Goal: Transaction & Acquisition: Book appointment/travel/reservation

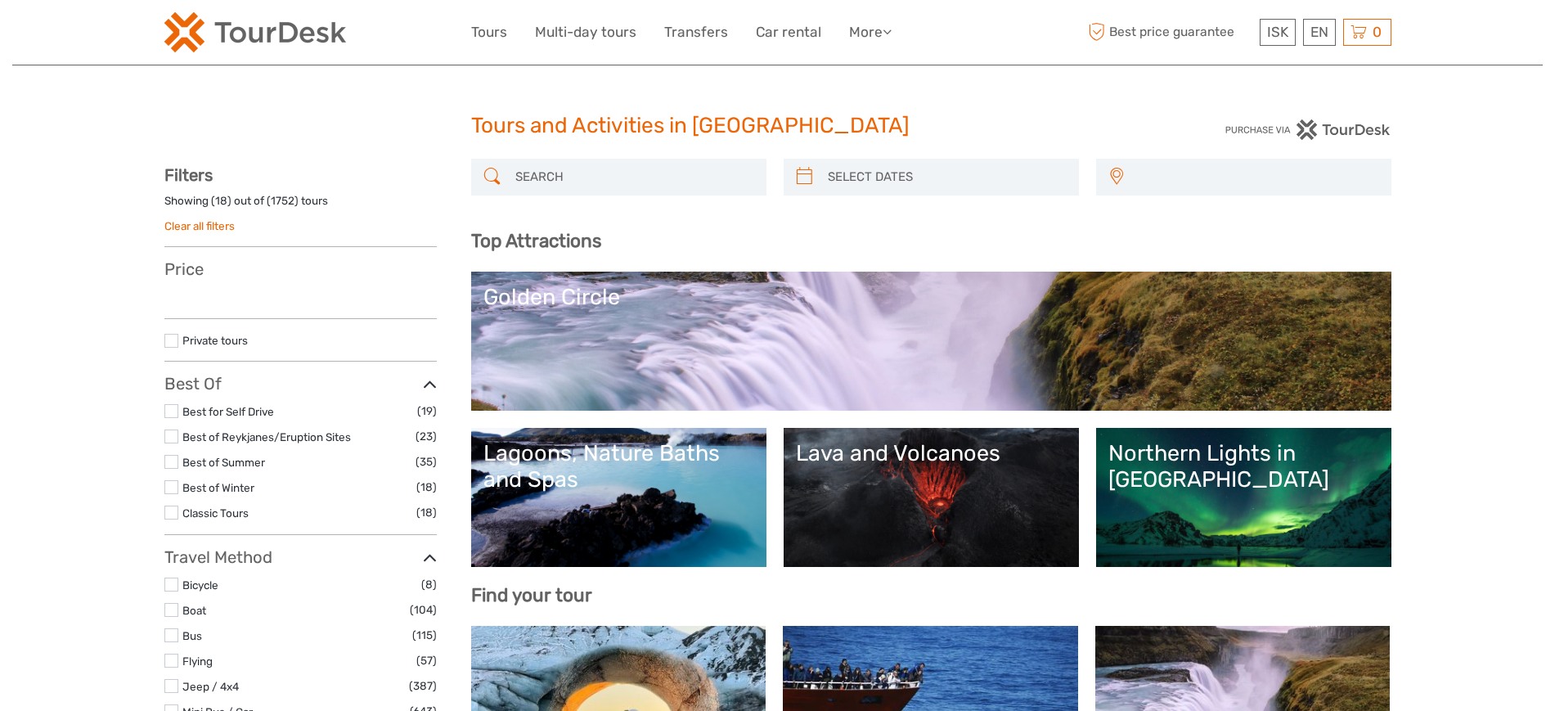
select select
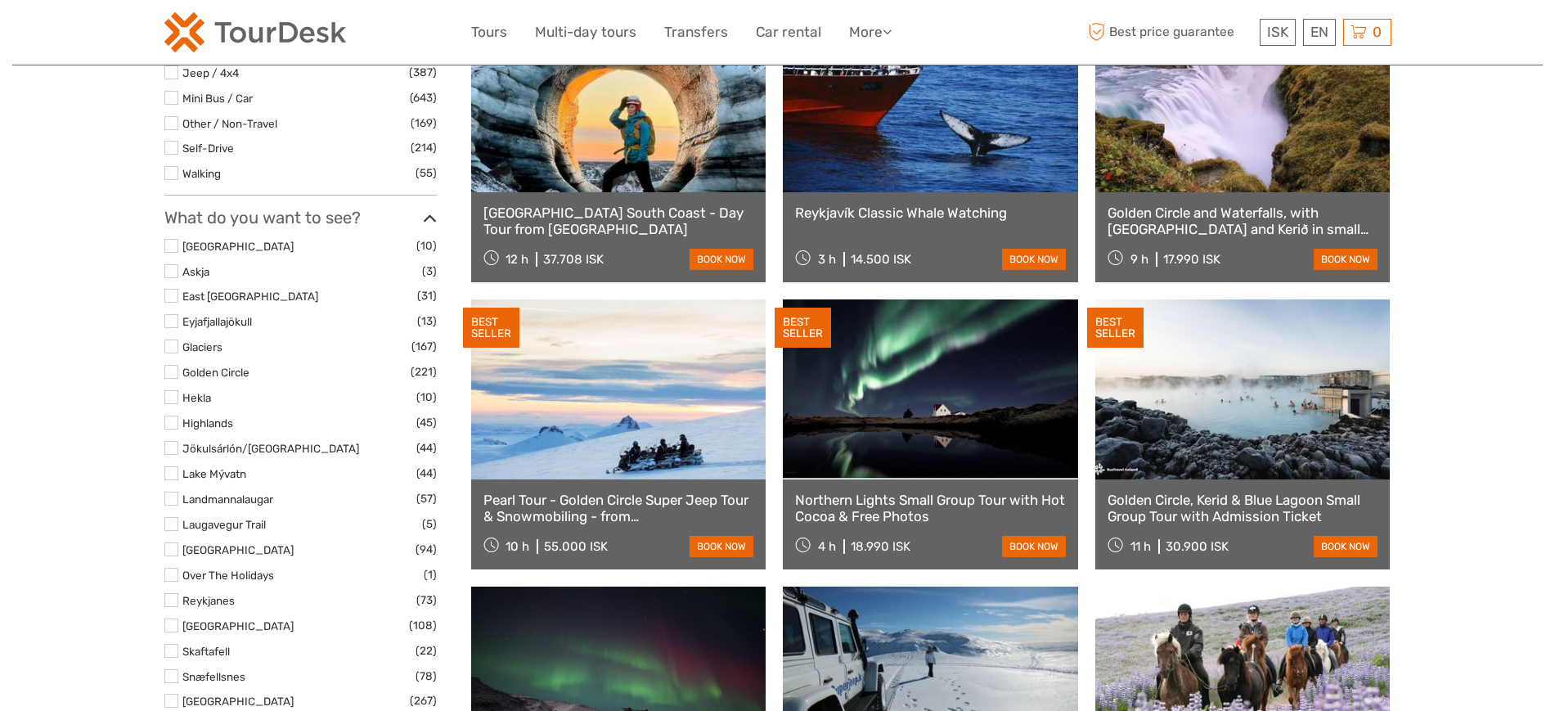
scroll to position [639, 0]
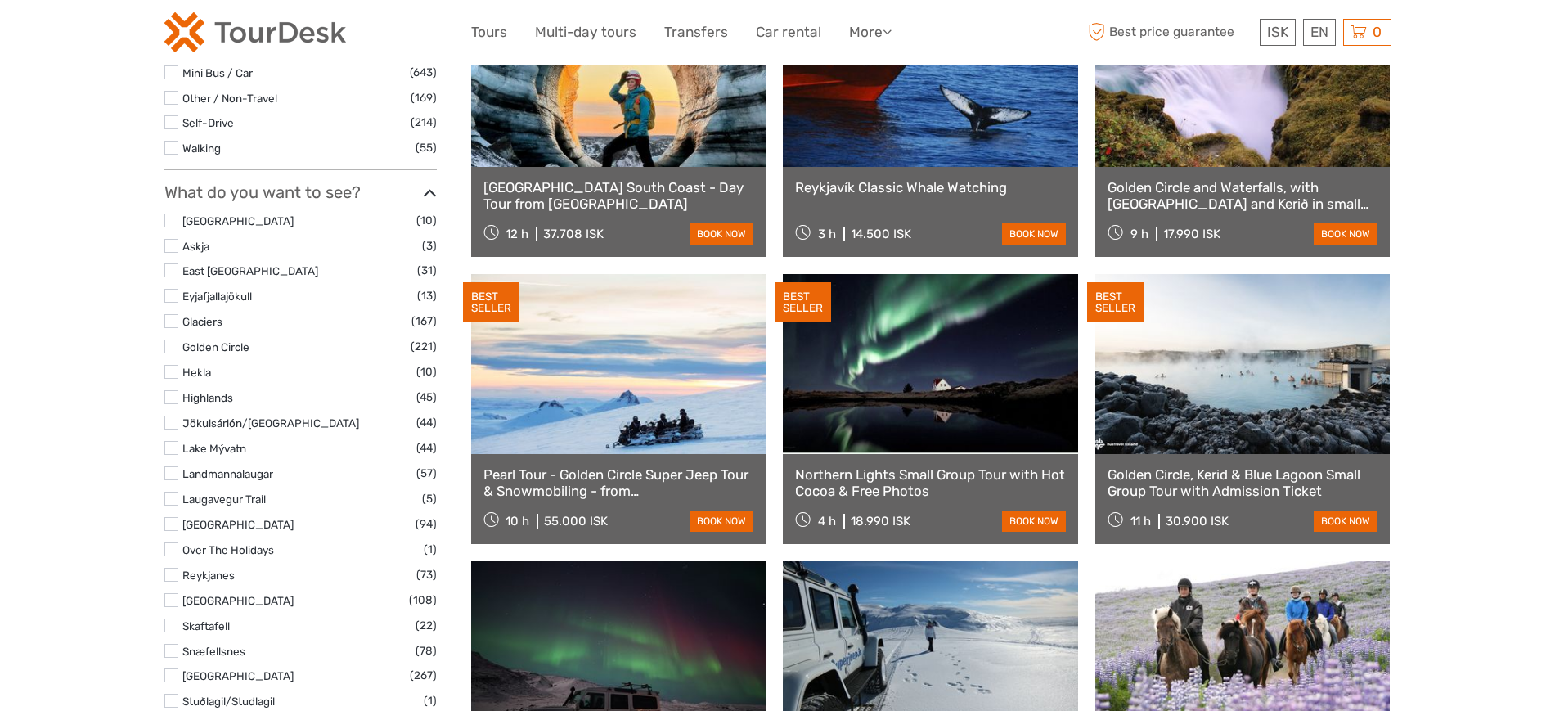
select select
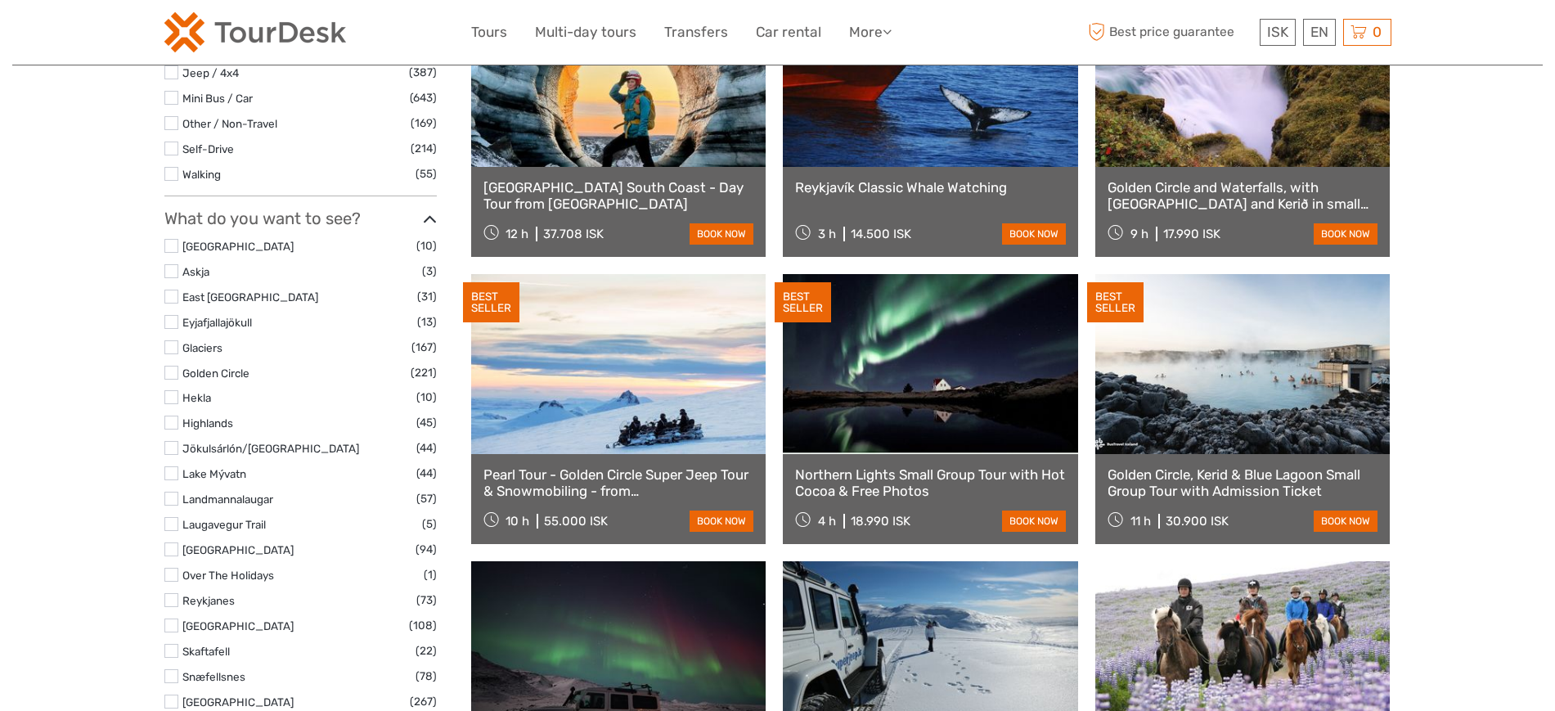
scroll to position [0, 0]
click at [1271, 132] on link at bounding box center [1242, 77] width 295 height 180
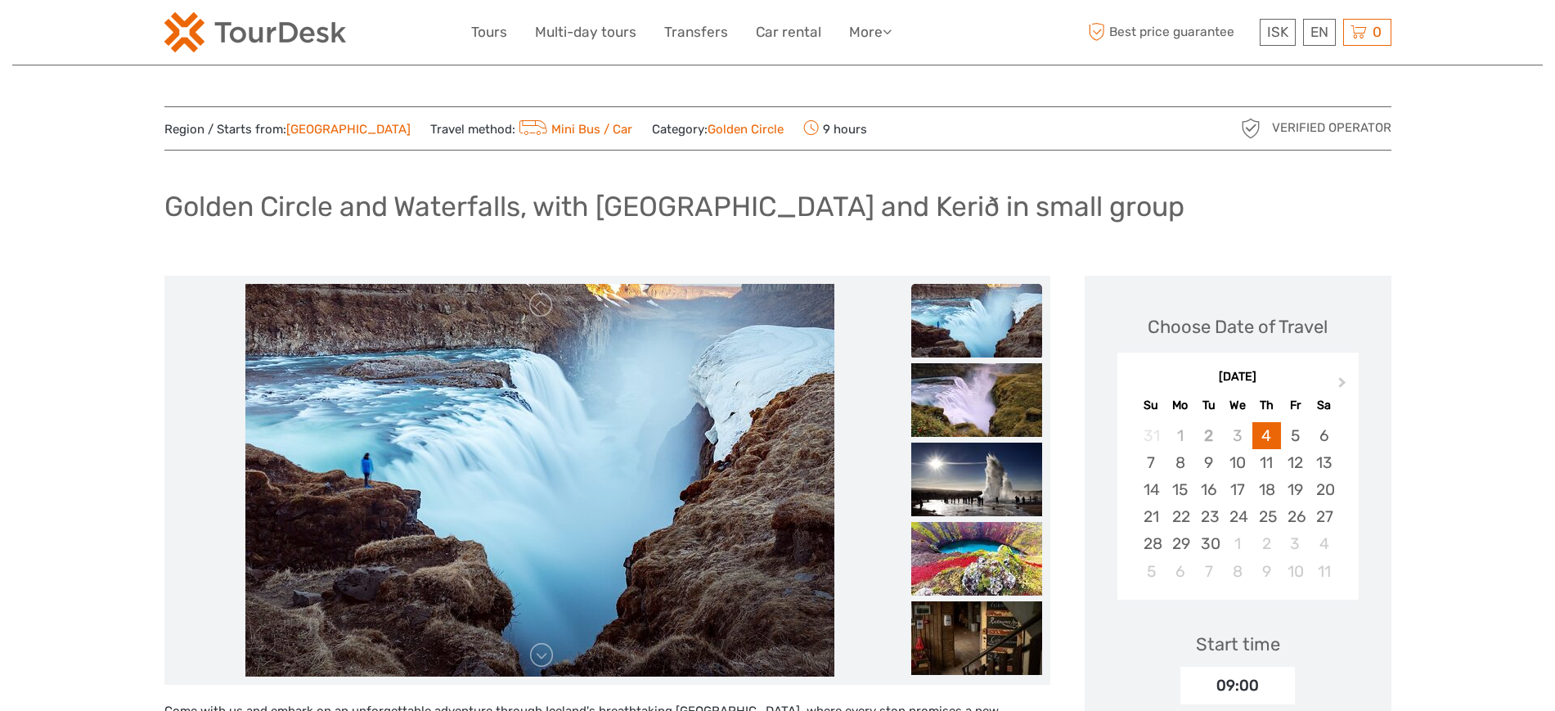
click at [576, 139] on span "Travel method: Mini Bus / Car" at bounding box center [531, 128] width 203 height 23
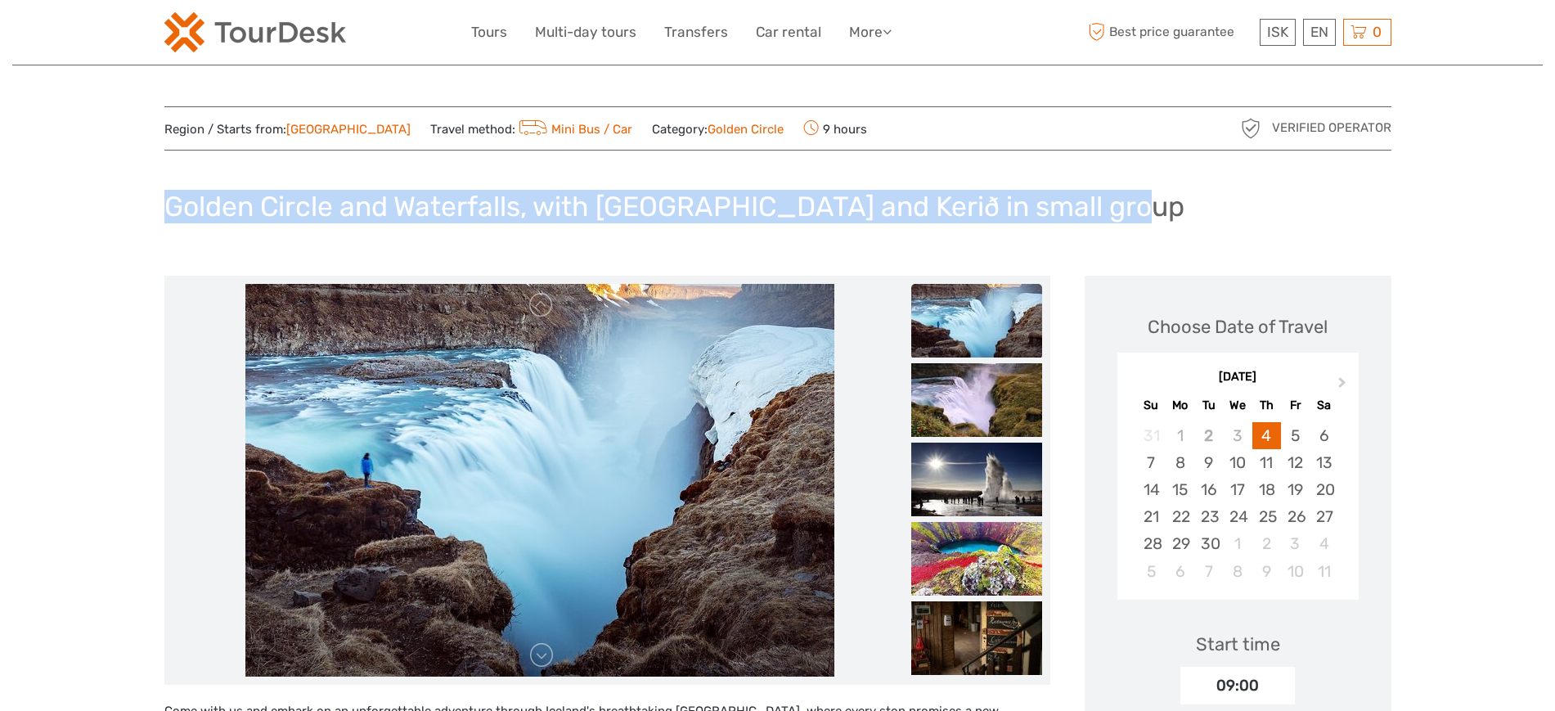
drag, startPoint x: 152, startPoint y: 204, endPoint x: 1158, endPoint y: 209, distance: 1005.8
copy h1 "Golden Circle and Waterfalls, with [GEOGRAPHIC_DATA] and Kerið in small group"
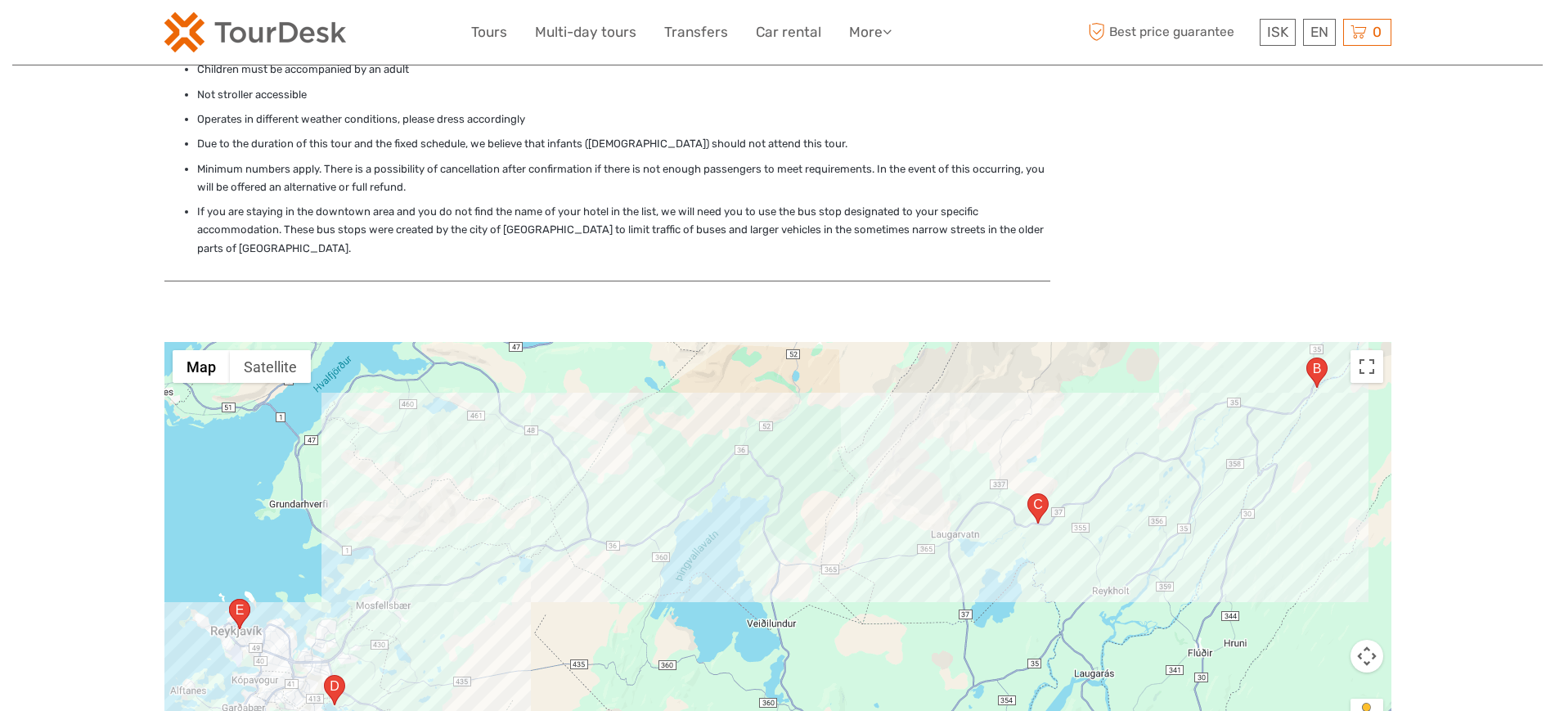
scroll to position [2862, 0]
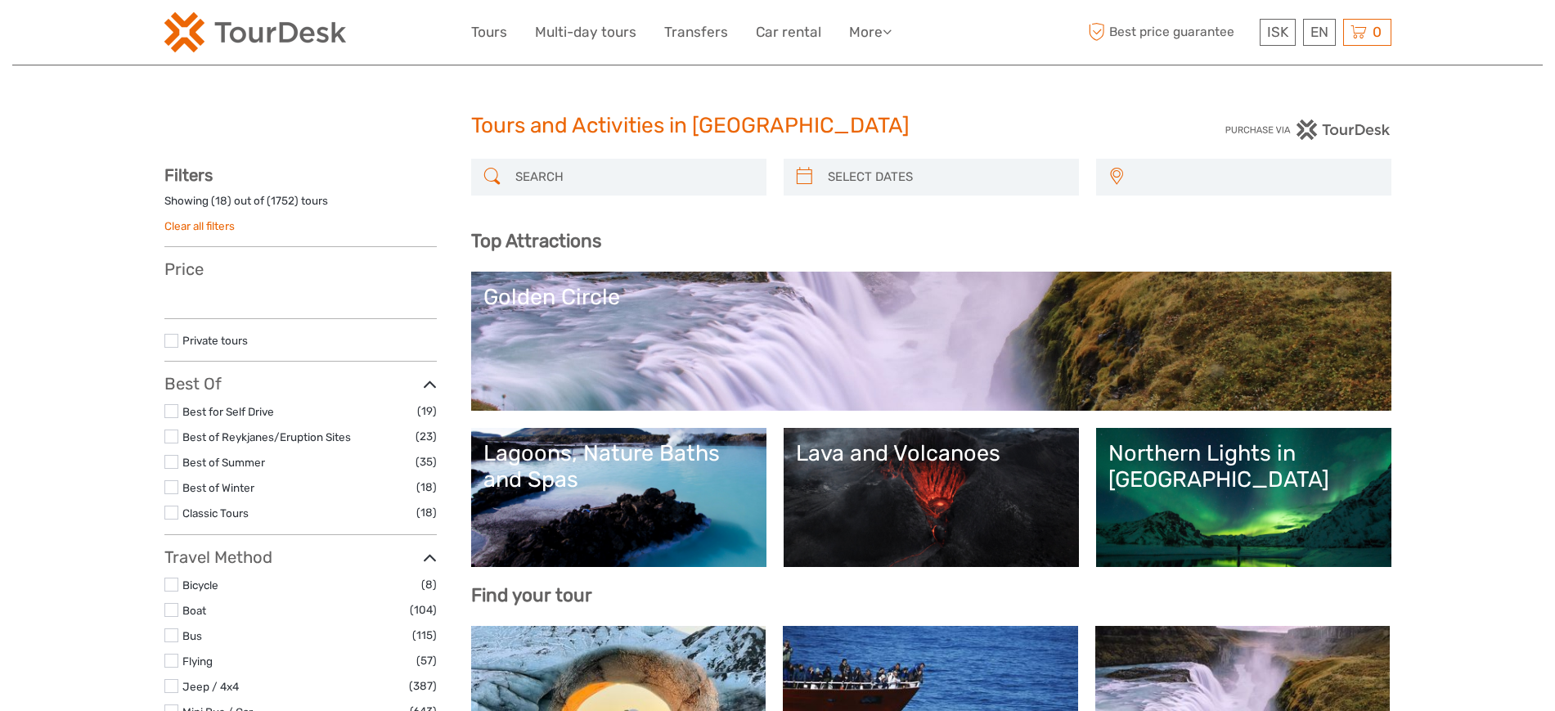
select select
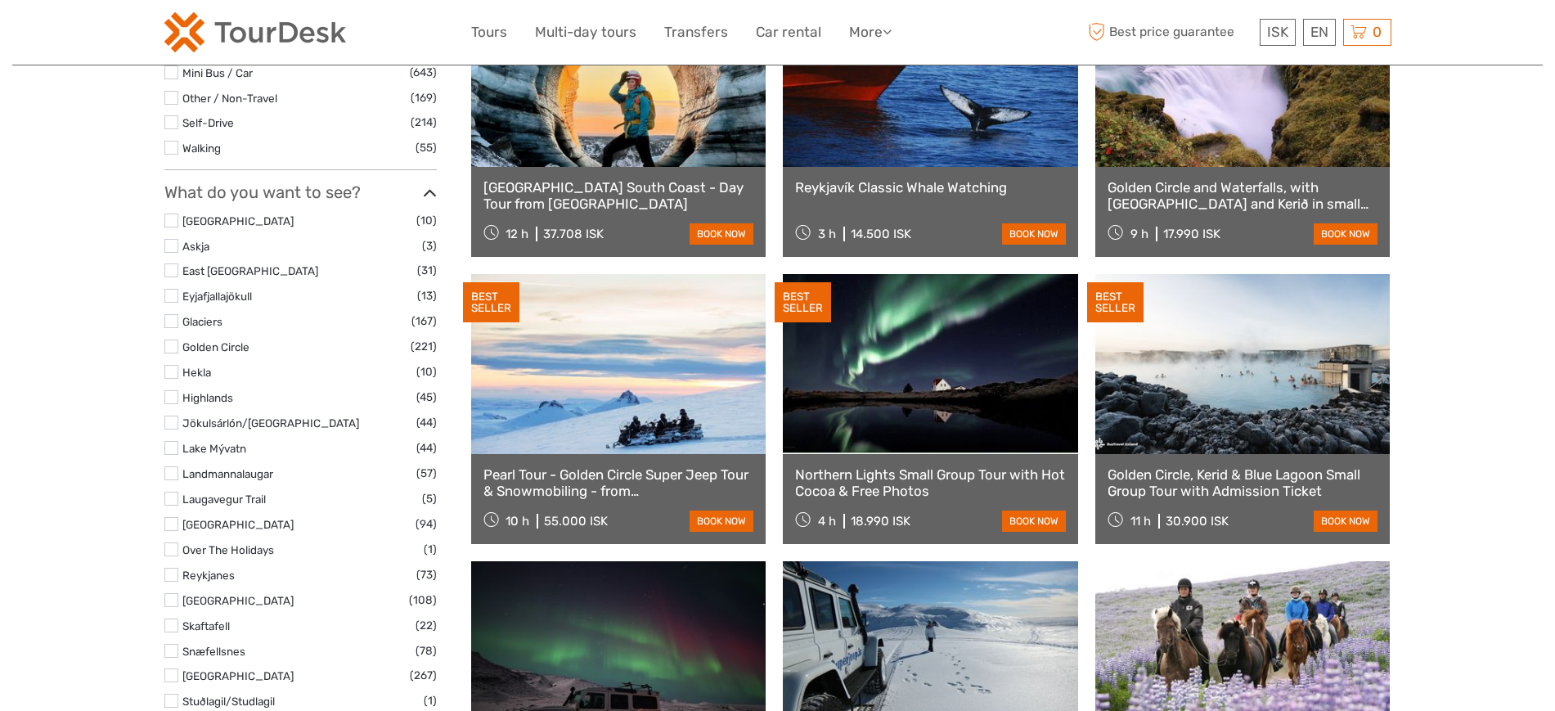
select select
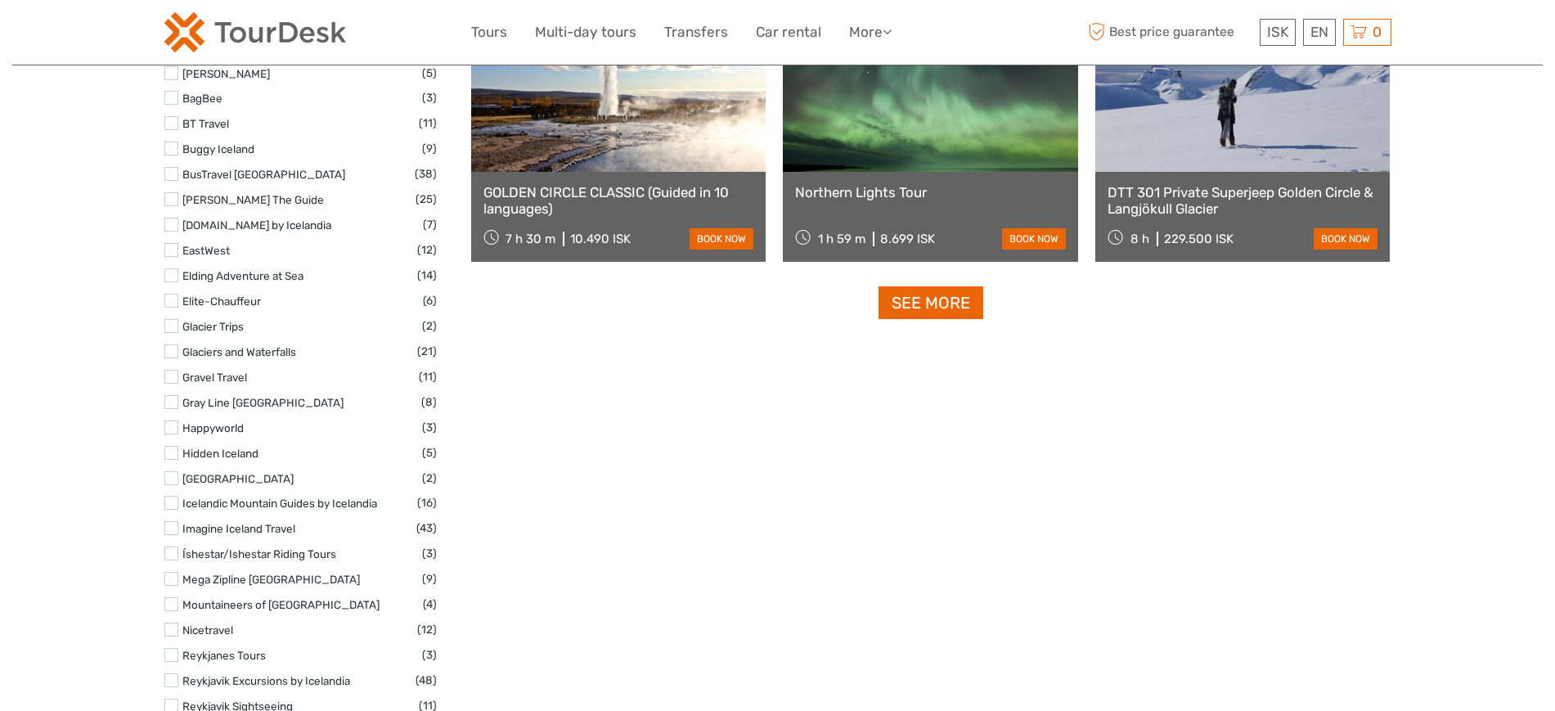
scroll to position [2070, 0]
click at [907, 303] on link "See more" at bounding box center [930, 302] width 105 height 34
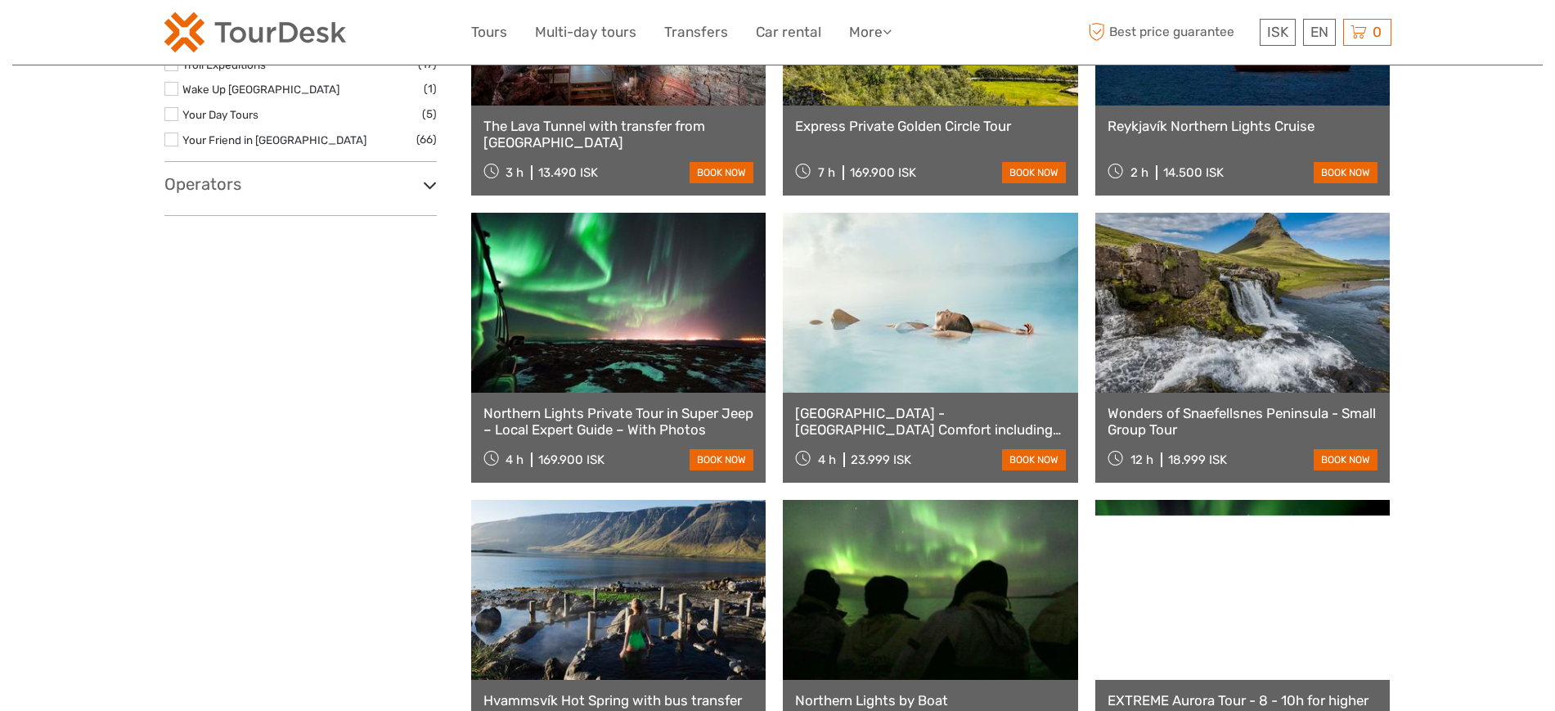
scroll to position [3296, 0]
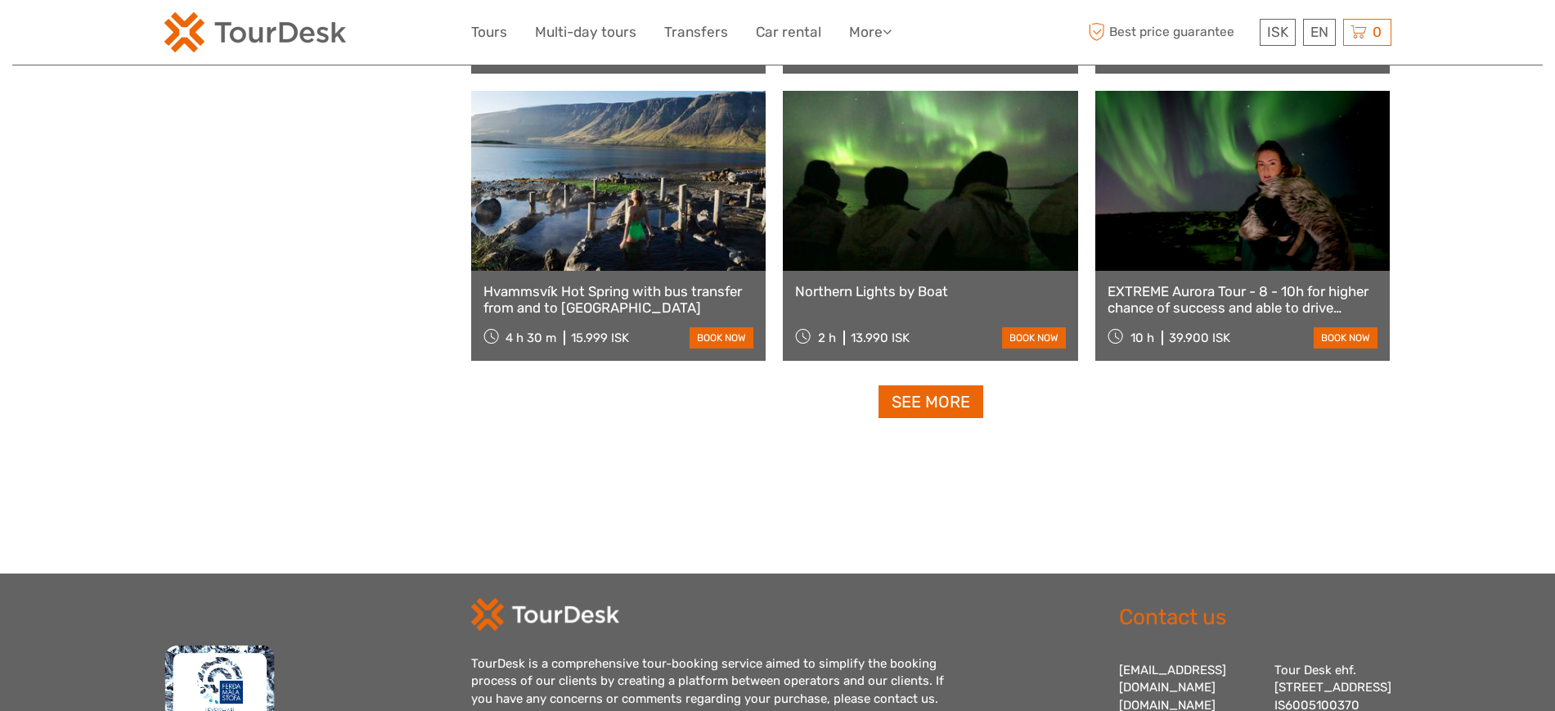
click at [638, 211] on link at bounding box center [618, 181] width 295 height 180
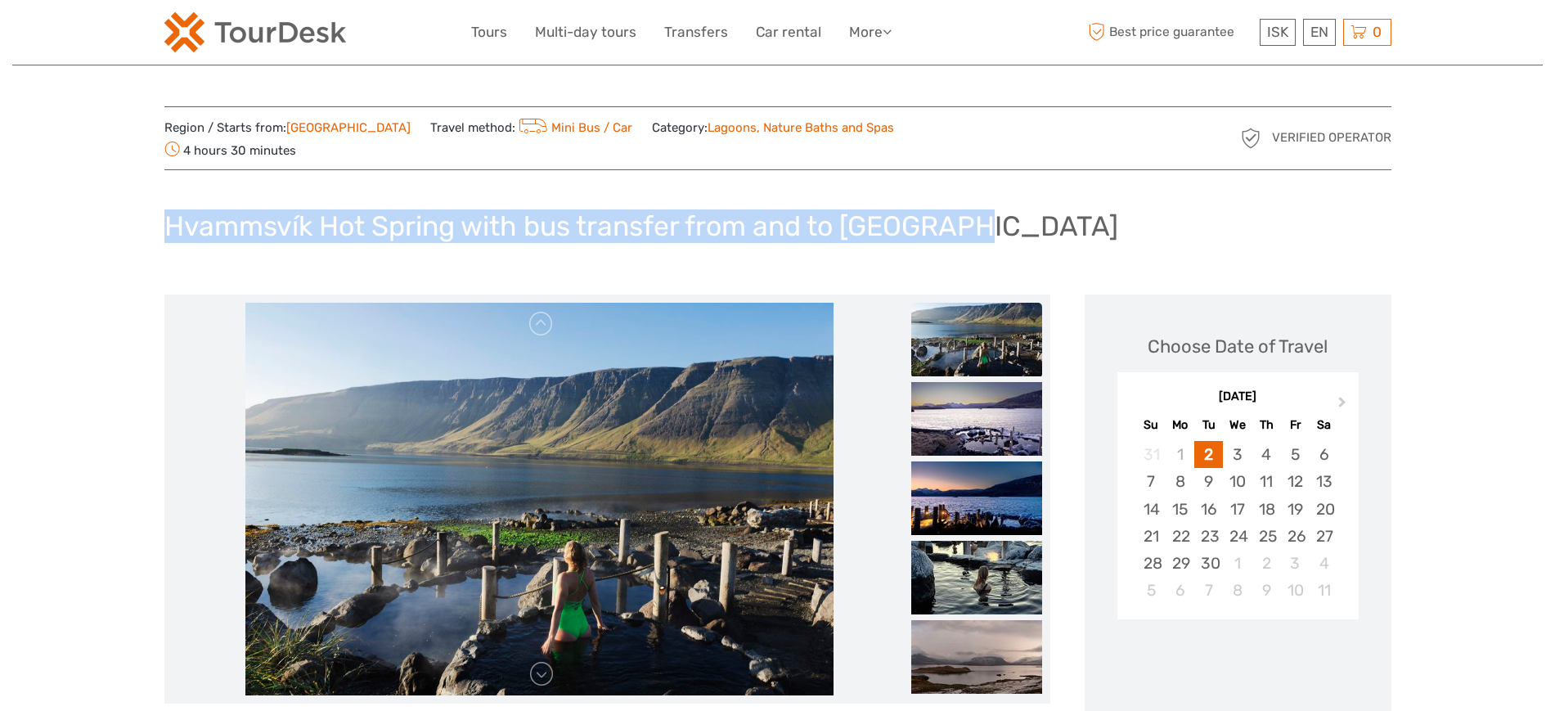
drag, startPoint x: 162, startPoint y: 208, endPoint x: 1097, endPoint y: 235, distance: 935.1
copy h1 "Hvammsvík Hot Spring with bus transfer from and to Reykjavík"
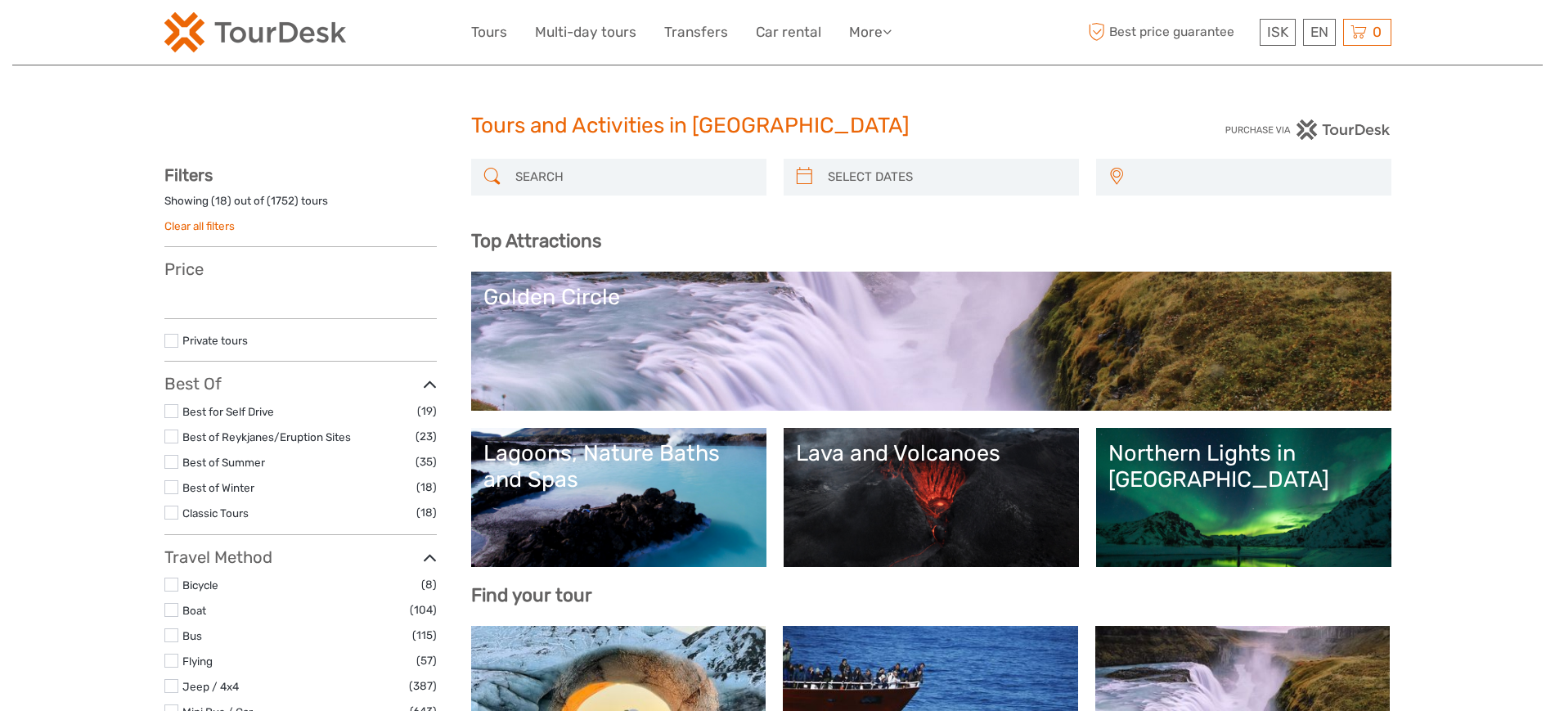
select select
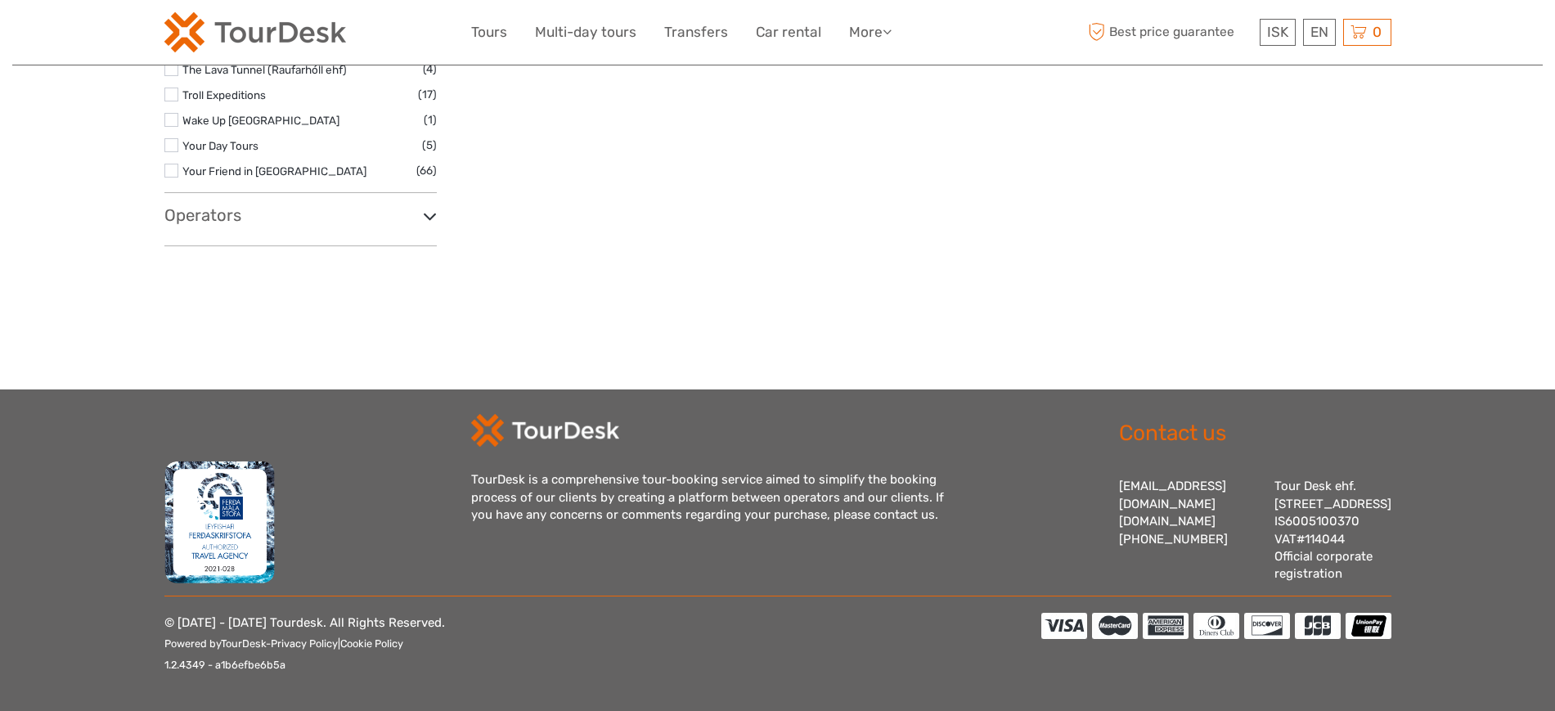
select select
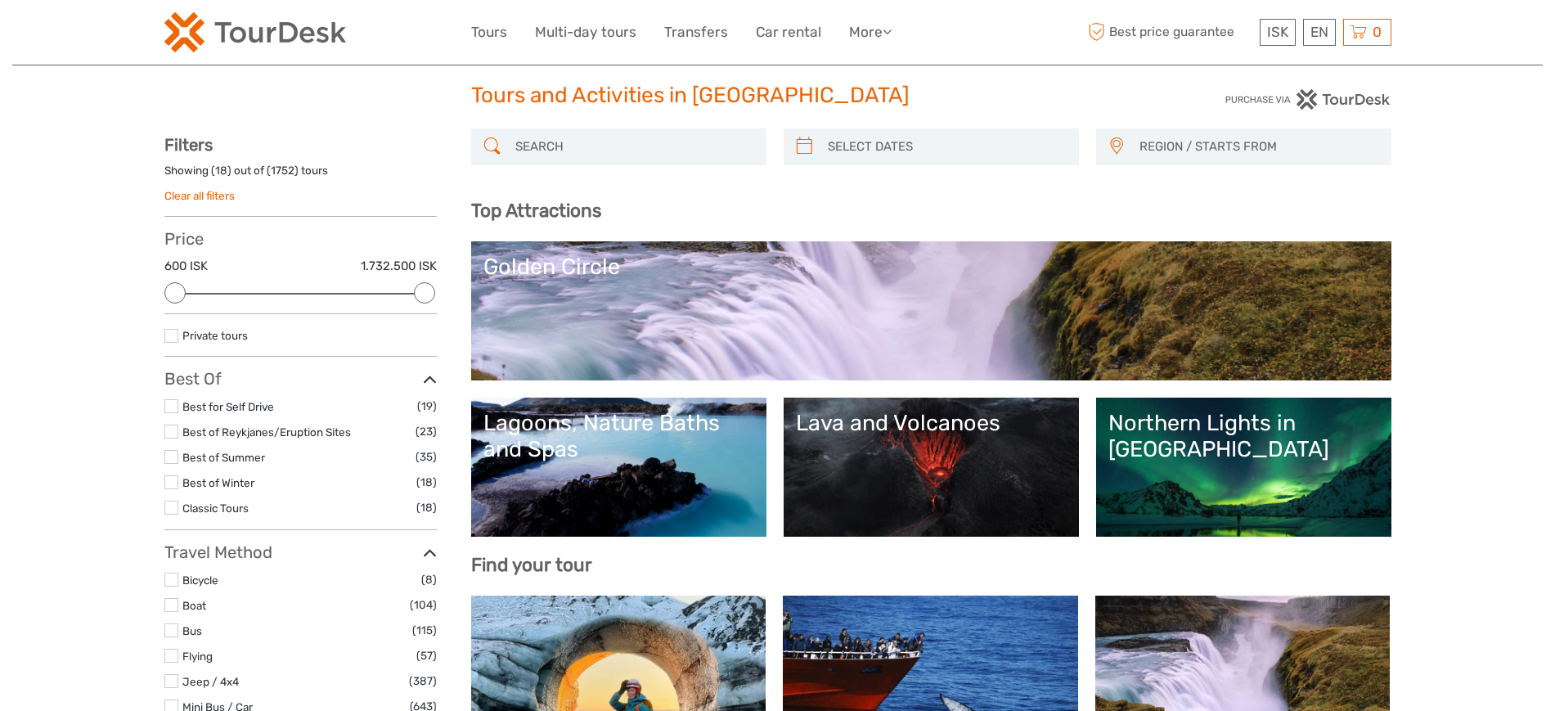
scroll to position [0, 0]
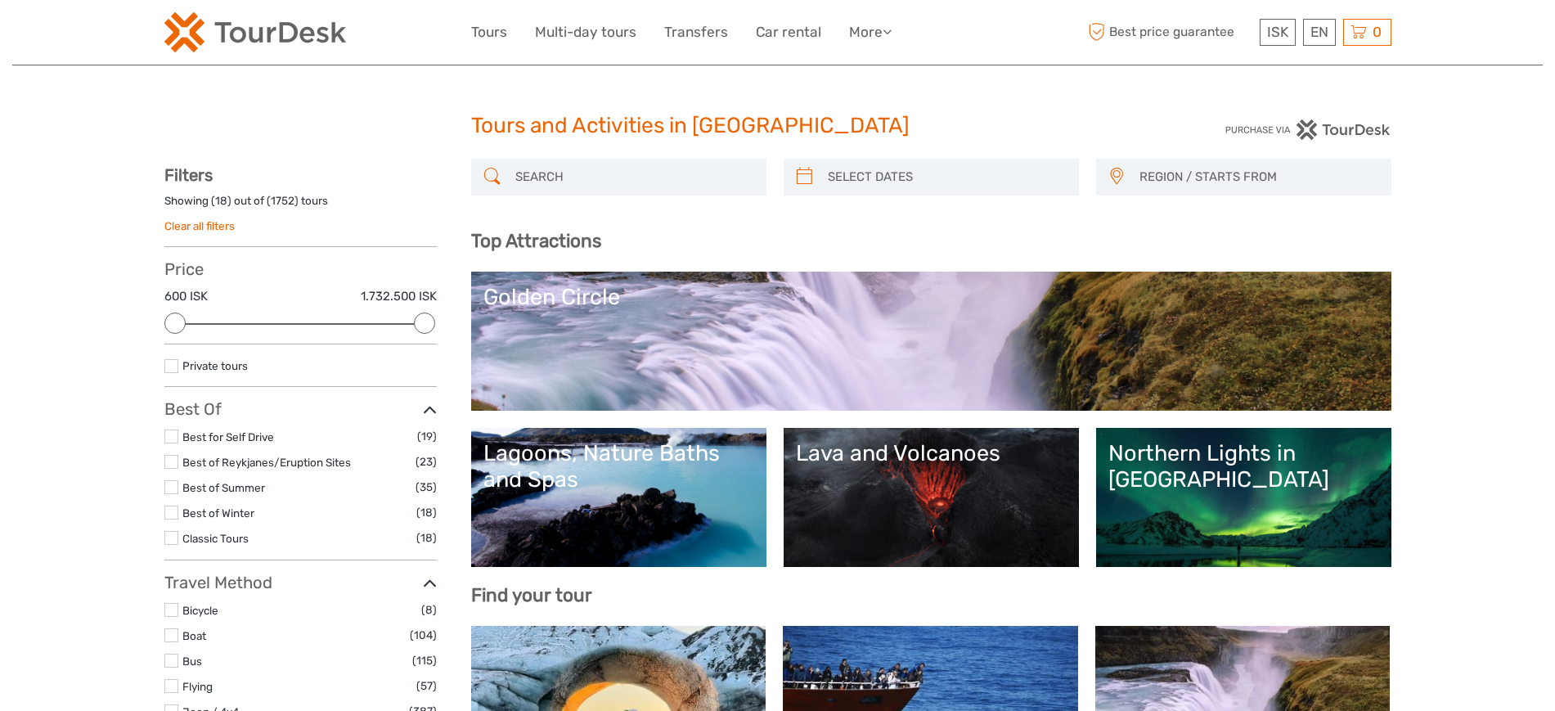
click at [611, 174] on input "search" at bounding box center [633, 177] width 249 height 29
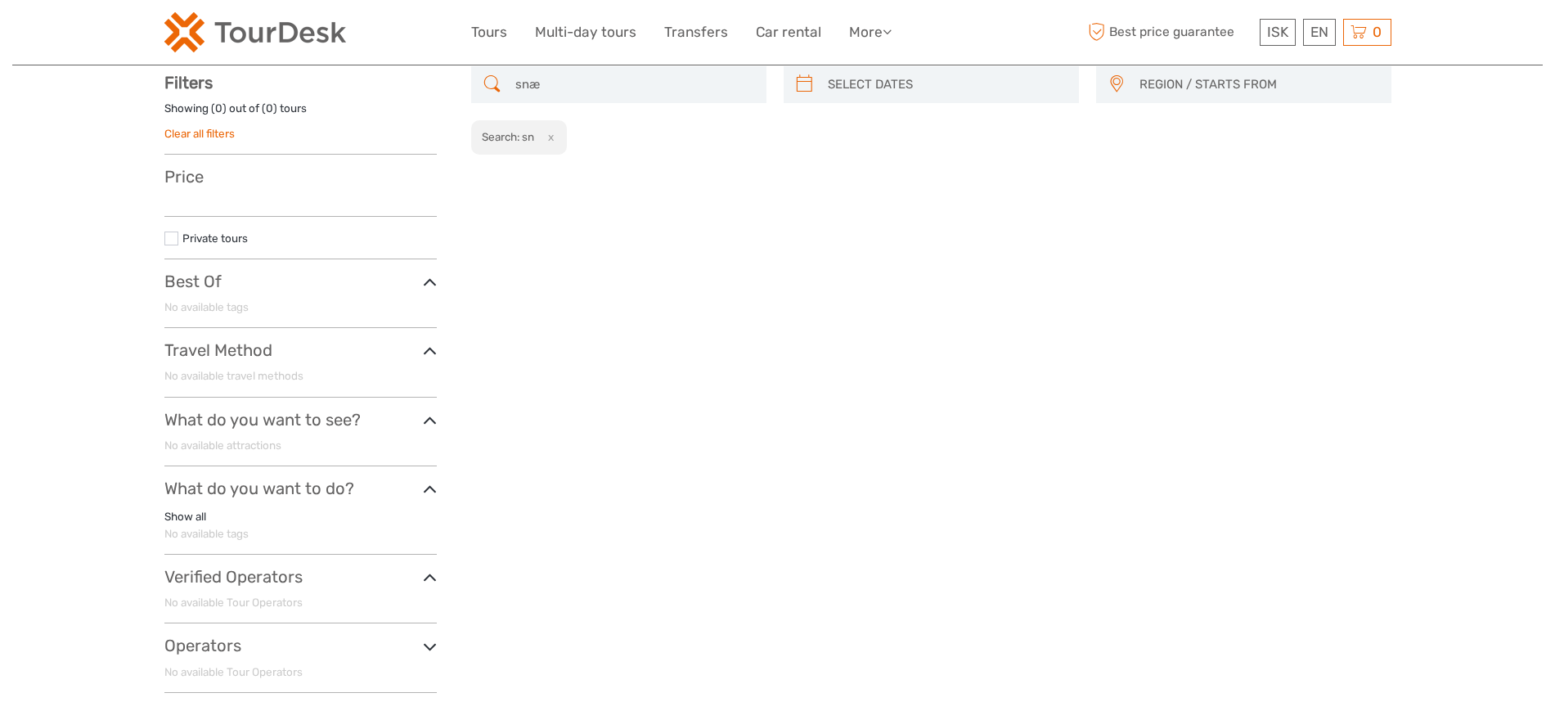
scroll to position [93, 0]
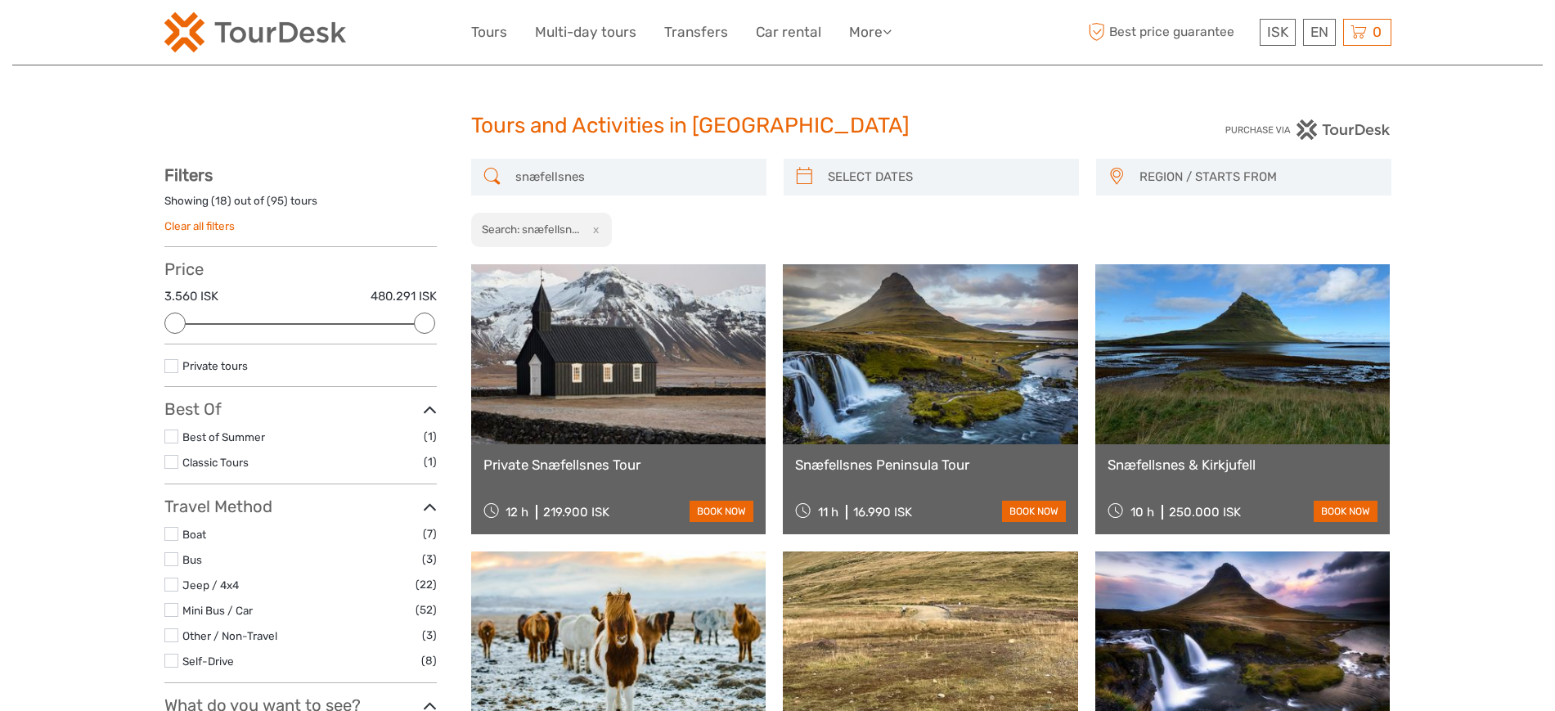
click at [626, 185] on input "snæfellsnes" at bounding box center [633, 177] width 249 height 29
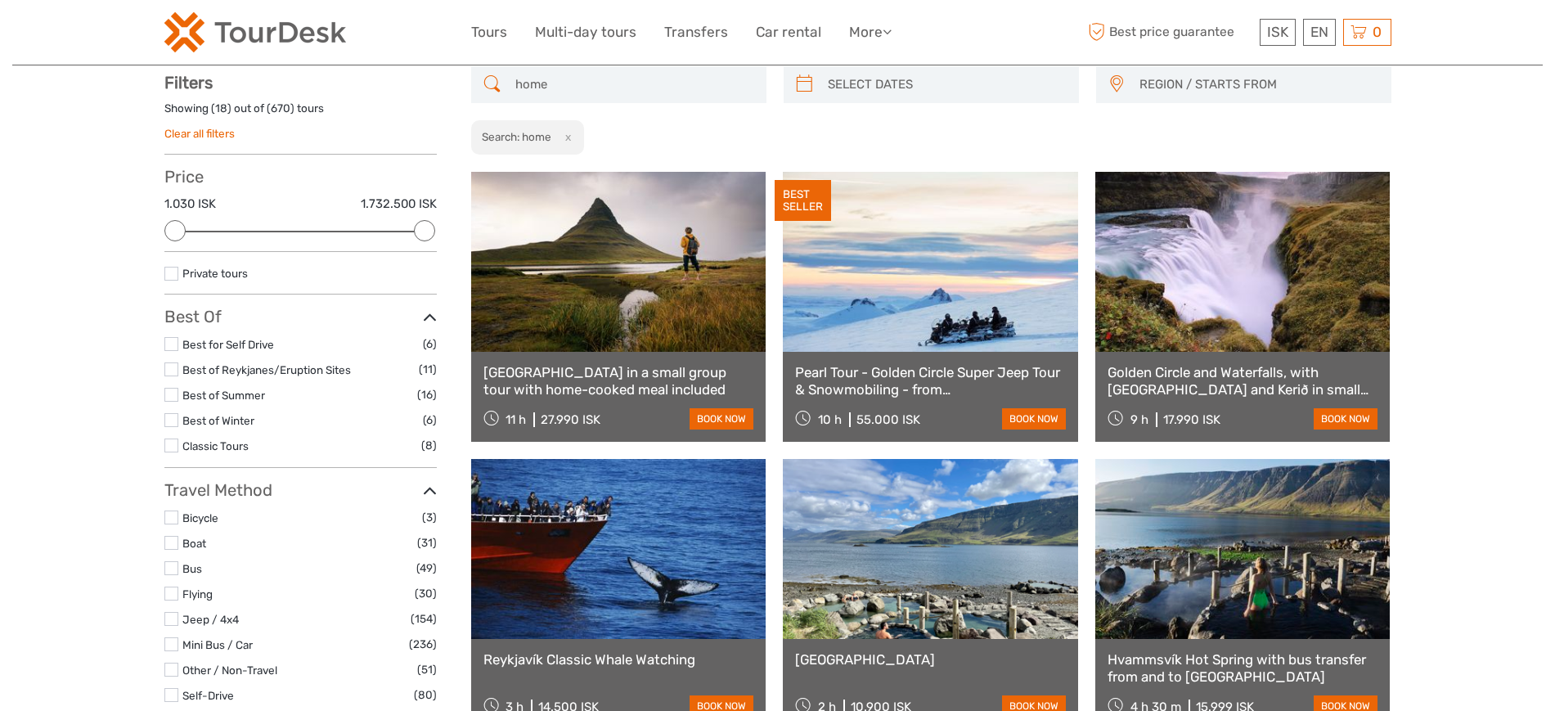
scroll to position [93, 0]
type input "home"
click at [569, 215] on link at bounding box center [618, 261] width 295 height 180
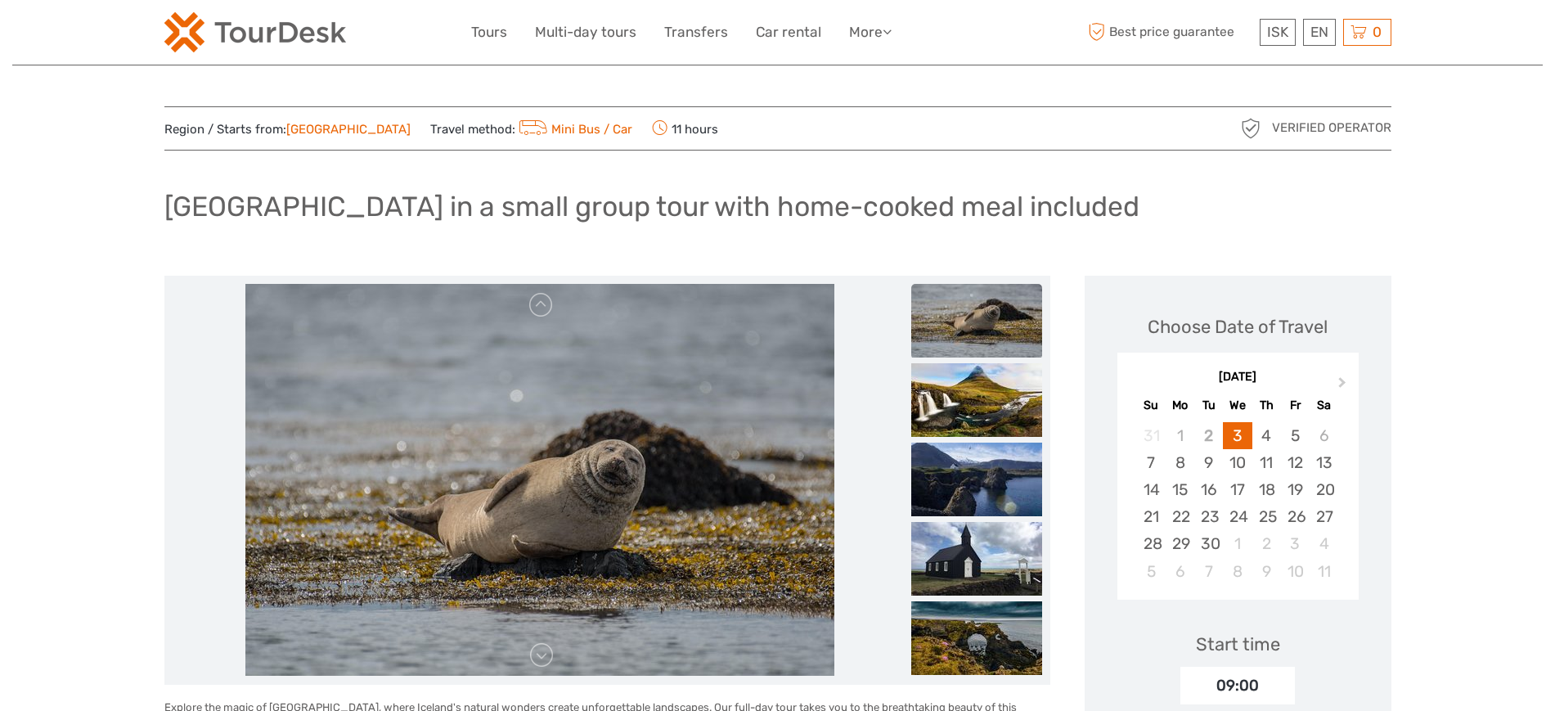
drag, startPoint x: 150, startPoint y: 214, endPoint x: 1244, endPoint y: 200, distance: 1094.2
copy h1 "[GEOGRAPHIC_DATA] in a small group tour with home-cooked meal included"
